Goal: Browse casually: Explore the website without a specific task or goal

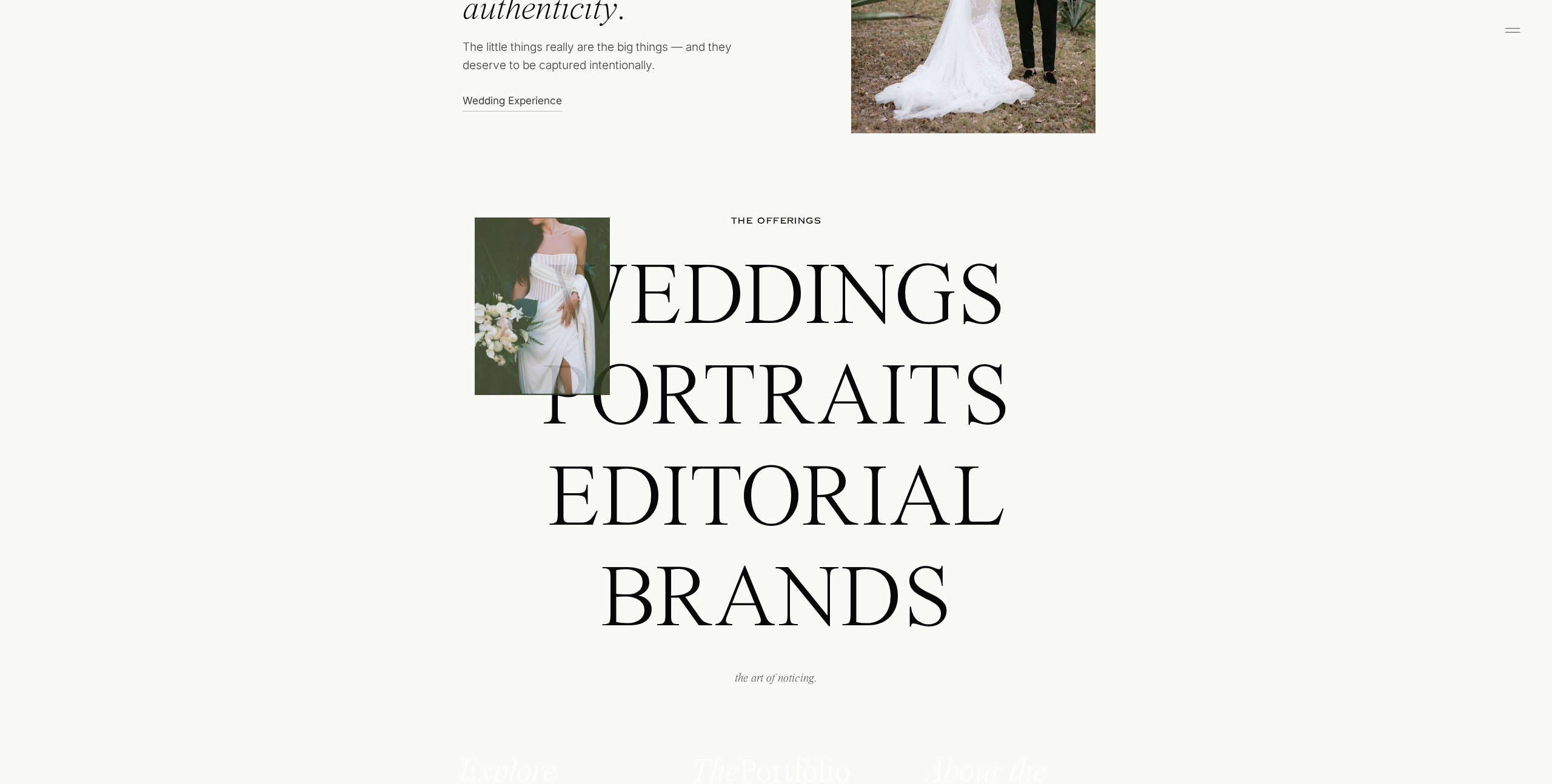
scroll to position [1091, 0]
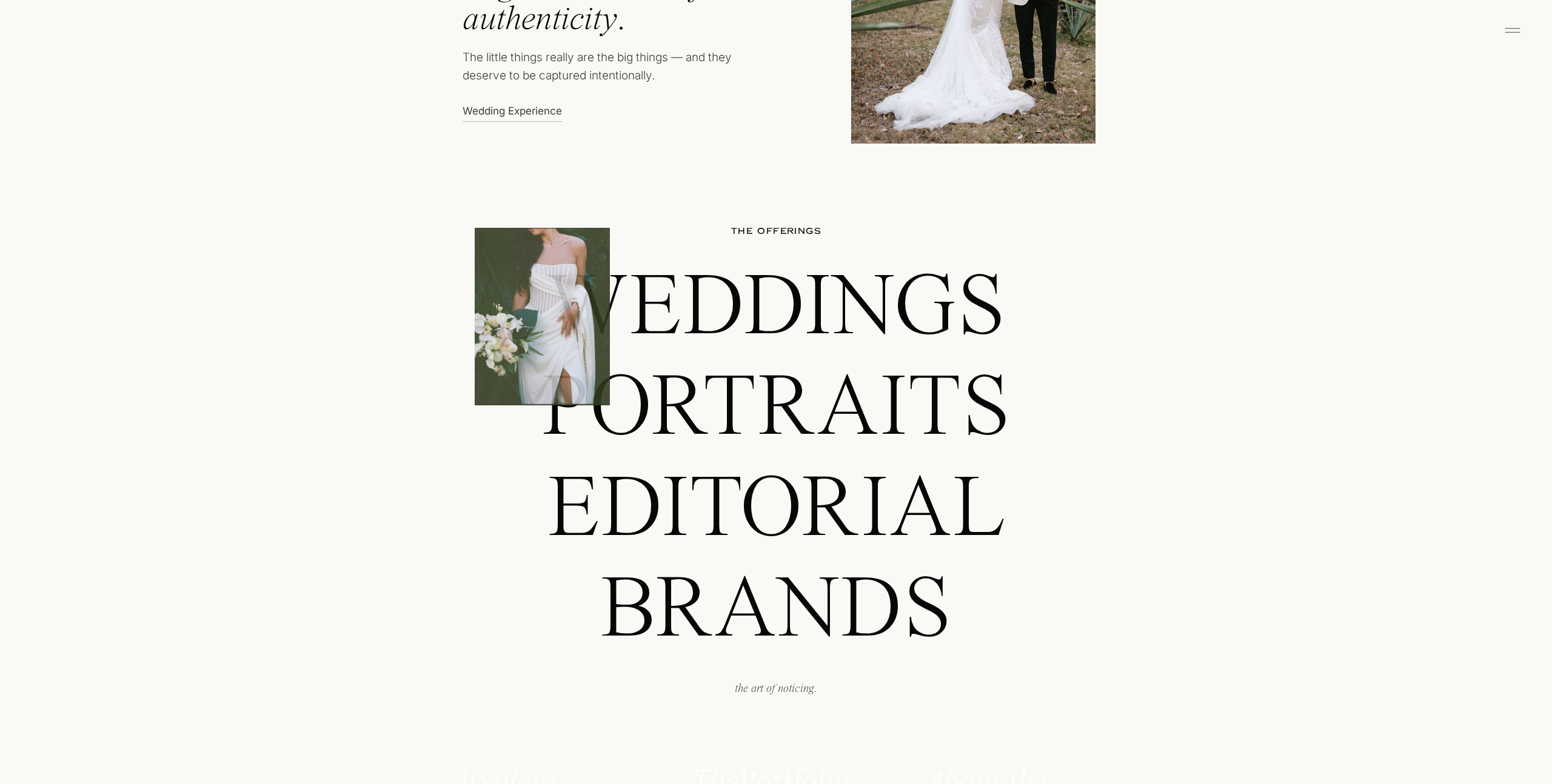
click at [718, 313] on p "Weddings" at bounding box center [775, 305] width 678 height 86
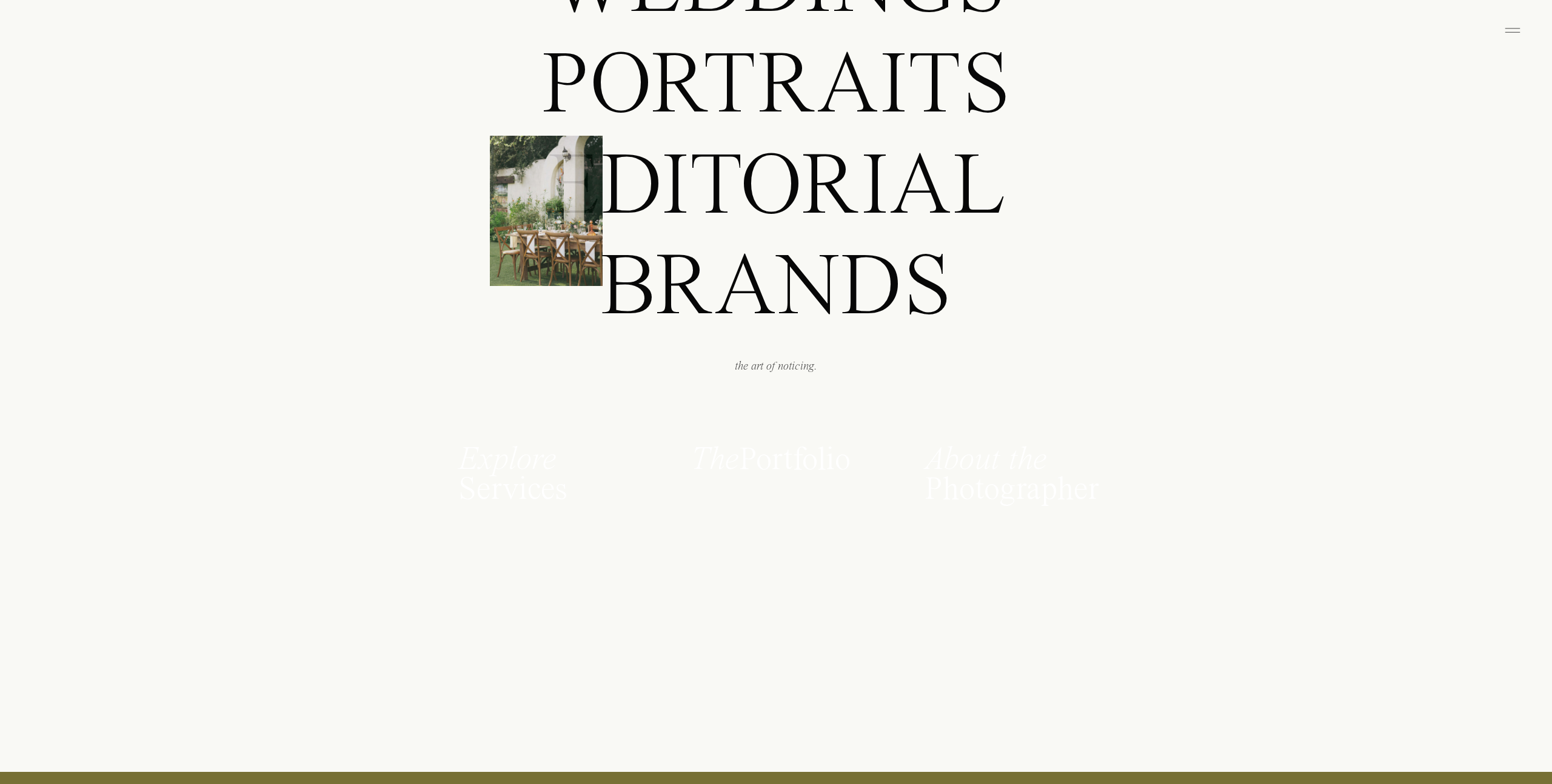
scroll to position [1769, 0]
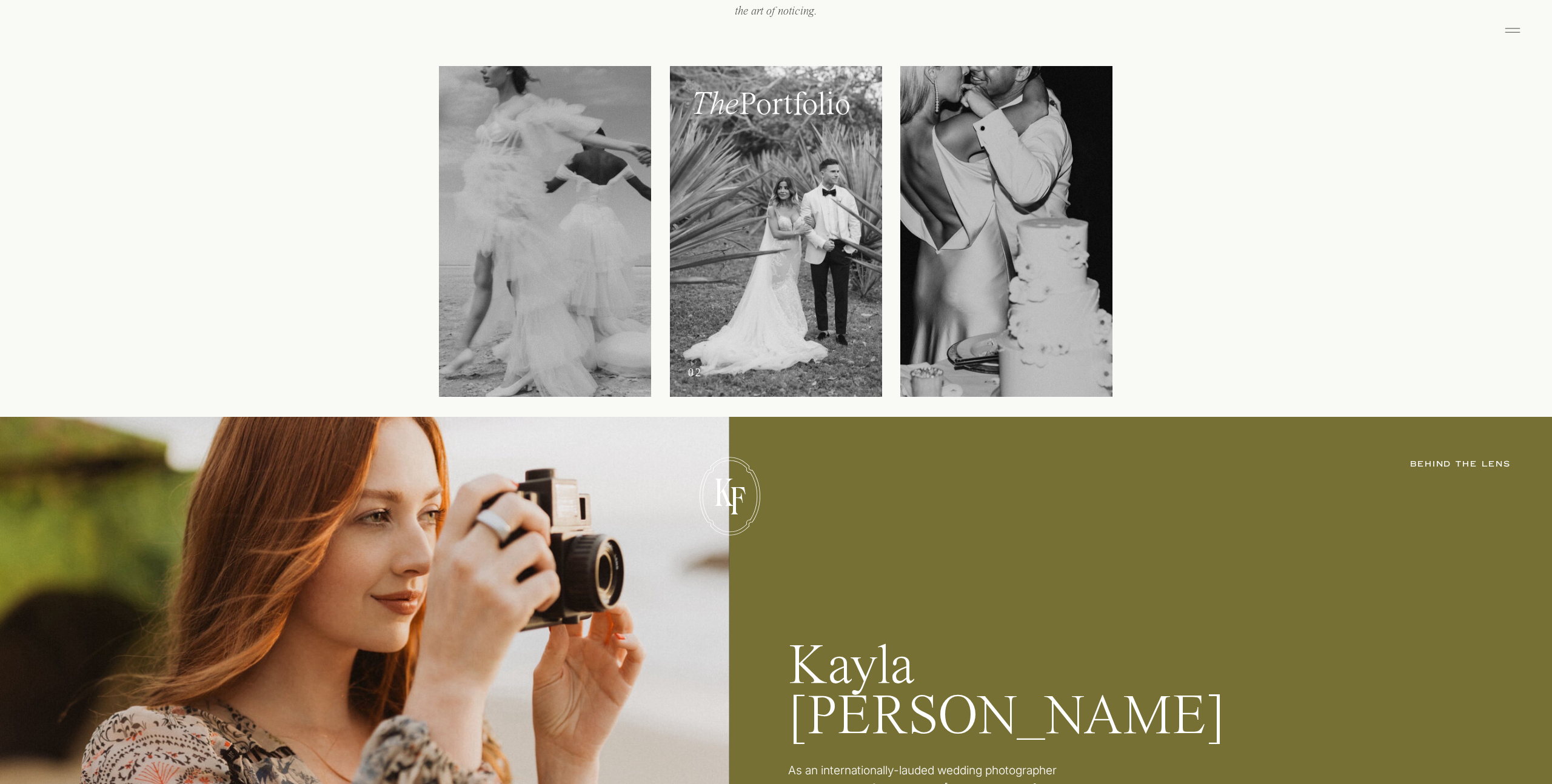
click at [763, 250] on div at bounding box center [776, 231] width 212 height 331
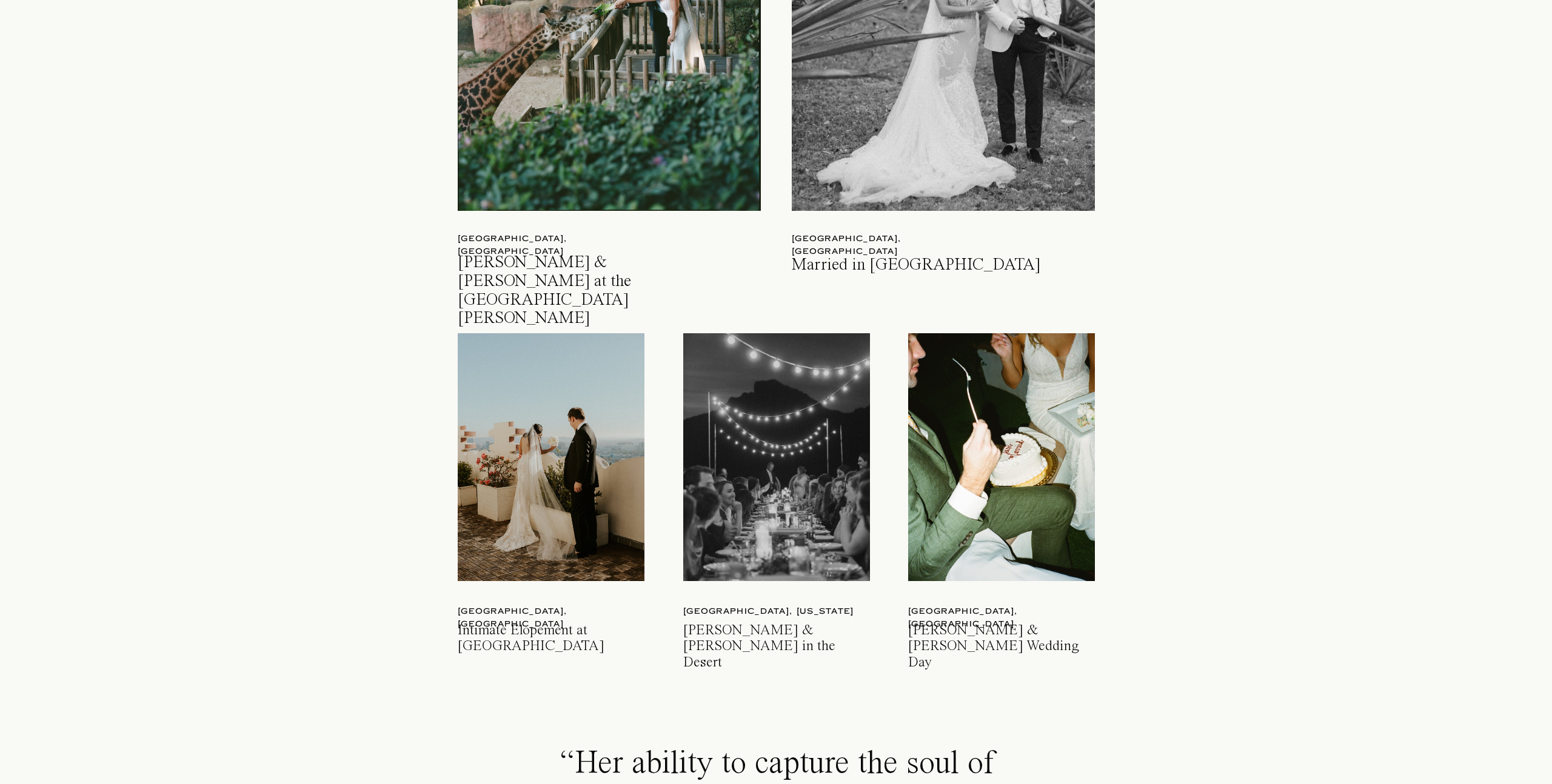
scroll to position [1498, 0]
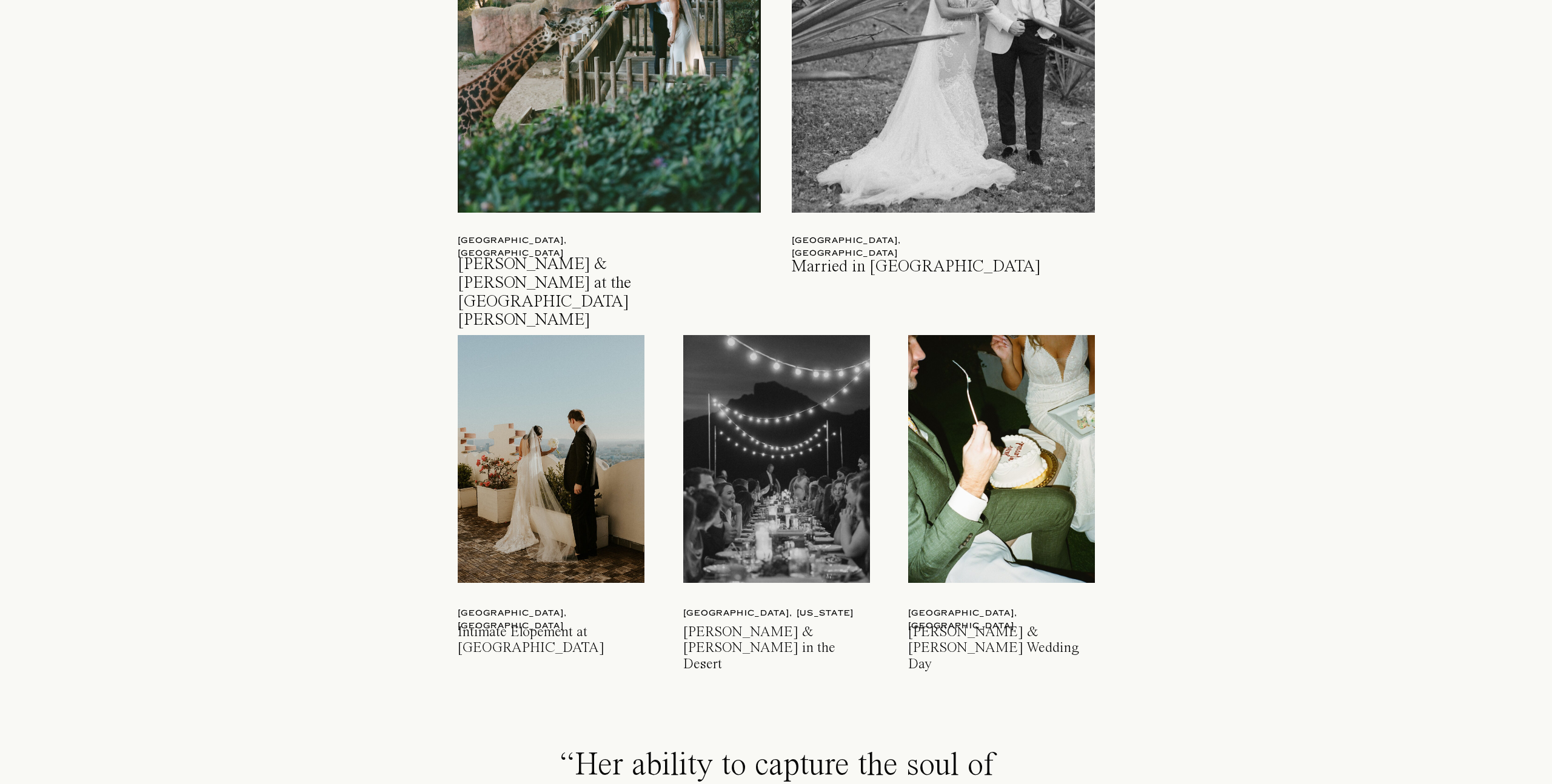
click at [949, 632] on h3 "Jenna & Michael Fallbrook Wedding Day" at bounding box center [1002, 640] width 189 height 31
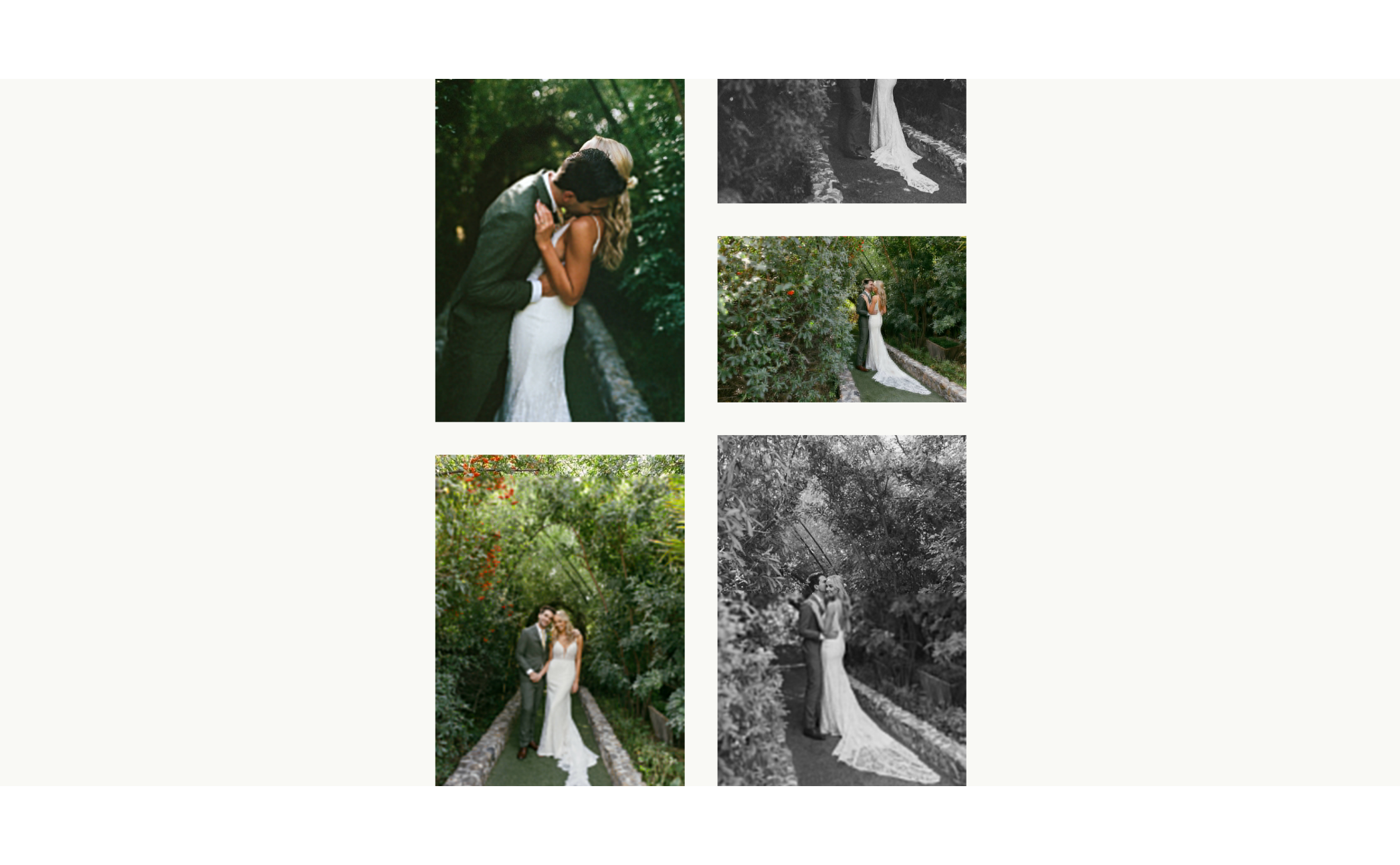
scroll to position [9488, 0]
